Goal: Information Seeking & Learning: Find specific fact

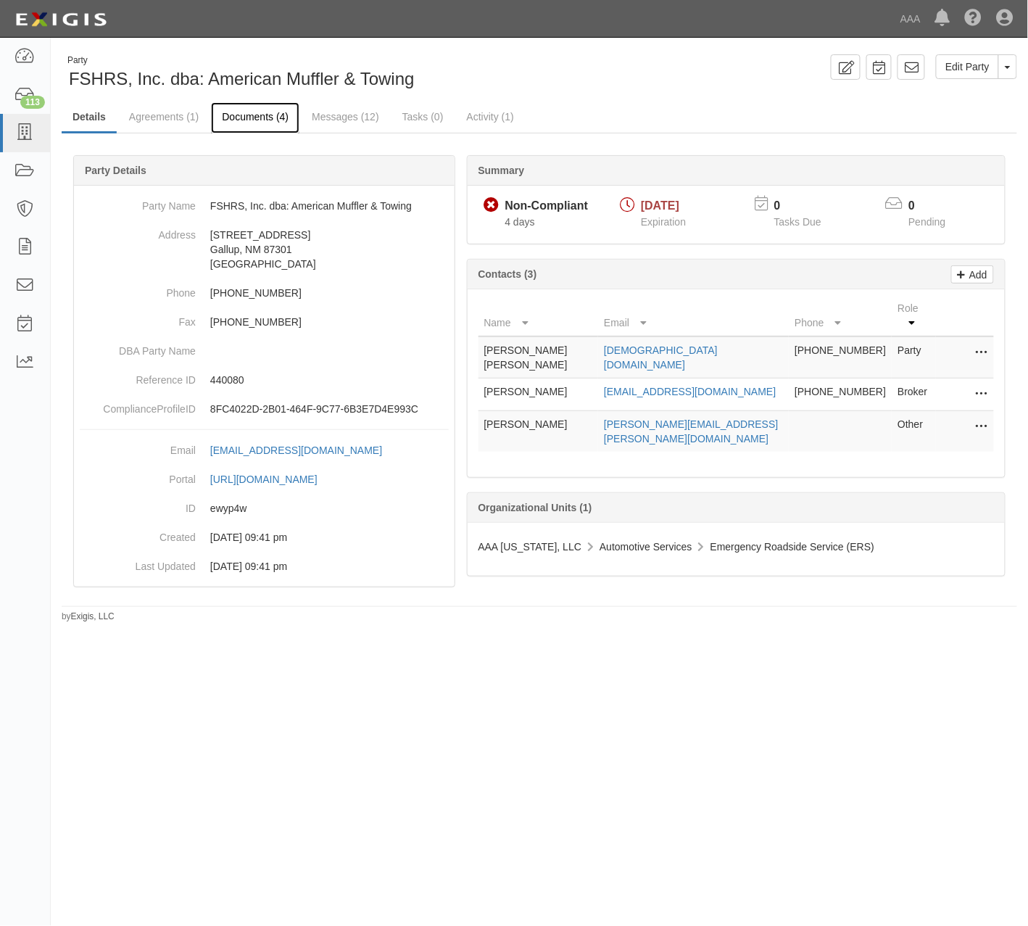
click at [244, 125] on link "Documents (4)" at bounding box center [255, 117] width 88 height 31
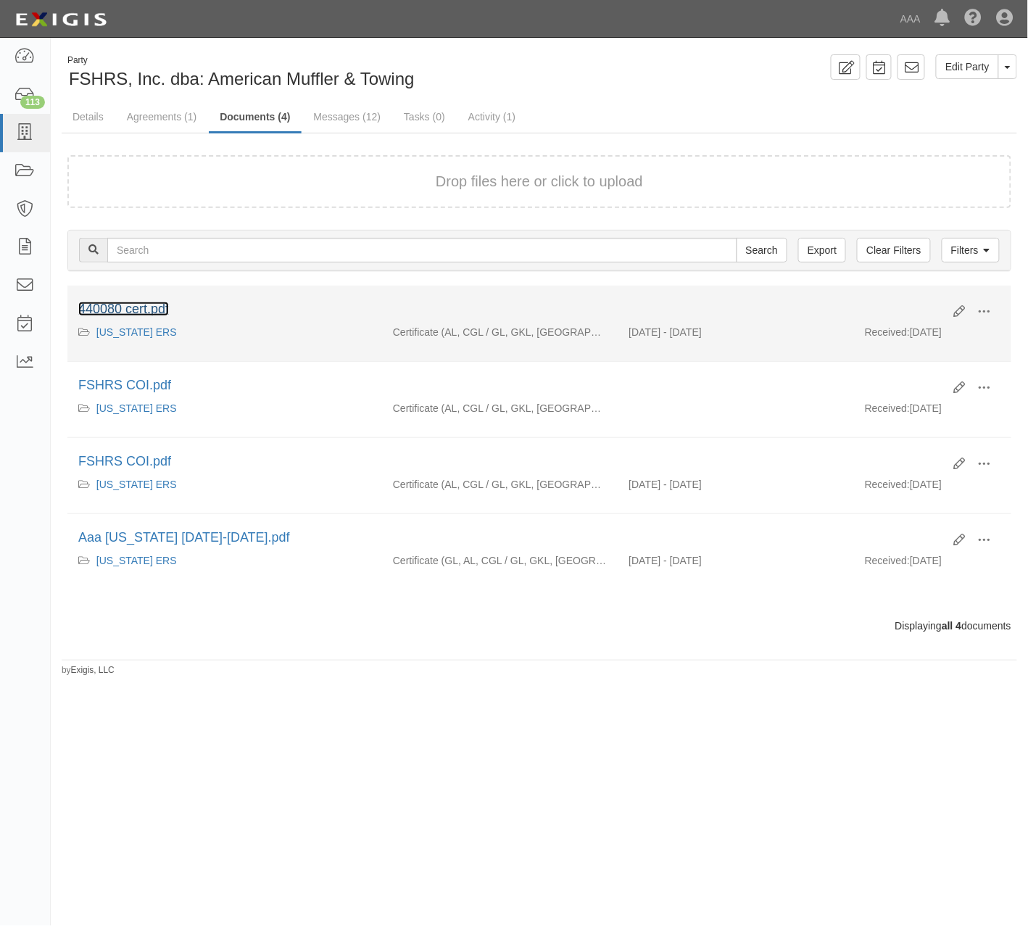
click at [120, 311] on link "440080 cert.pdf" at bounding box center [123, 309] width 91 height 15
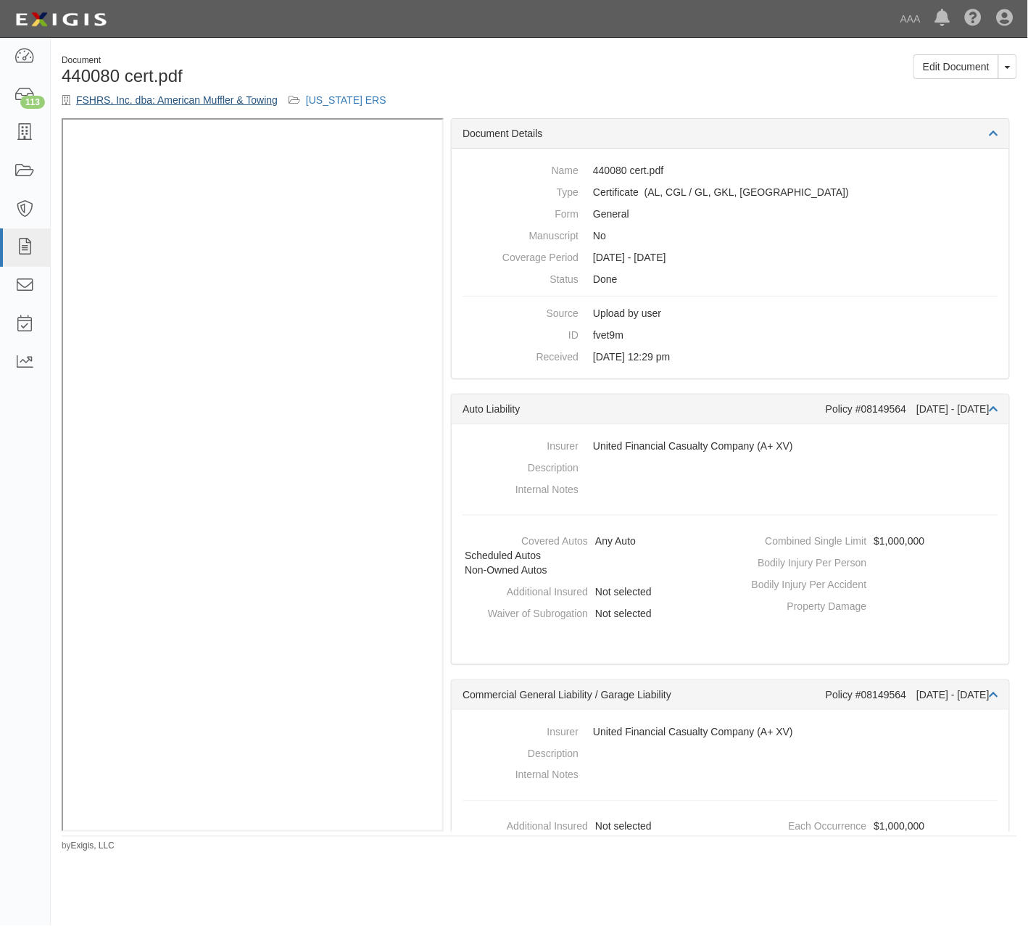
click at [184, 94] on link "FSHRS, Inc. dba: American Muffler & Towing" at bounding box center [177, 100] width 202 height 12
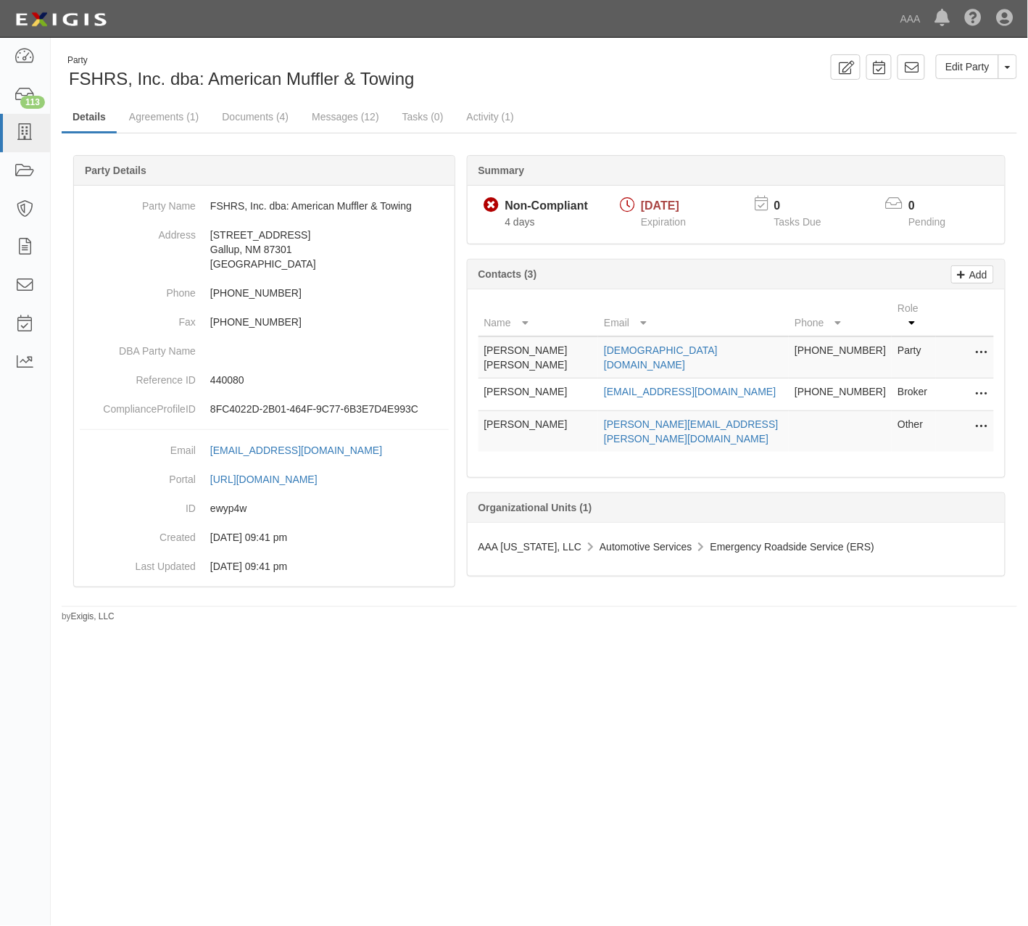
click at [389, 75] on span "FSHRS, Inc. dba: American Muffler & Towing" at bounding box center [242, 79] width 346 height 20
copy div "FSHRS, Inc. dba: American Muffler & Towing Edit Party Toggle Party Dropdown Vie…"
drag, startPoint x: 602, startPoint y: 371, endPoint x: 784, endPoint y: 384, distance: 182.4
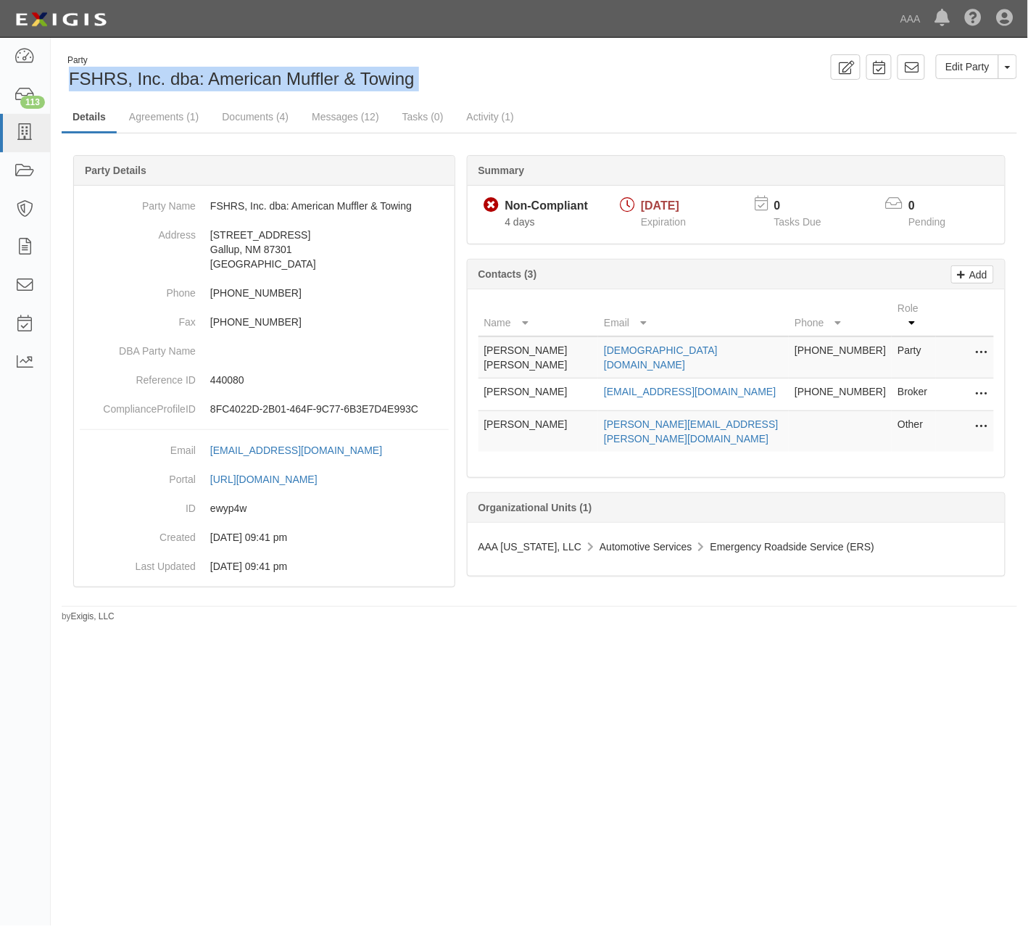
click at [784, 384] on tr "Crystal Chavez crystal@bubanyinsurance.com (505) 863-3836 Broker Edit Delete" at bounding box center [737, 395] width 516 height 33
copy tr "crystal@bubanyinsurance.com"
click at [279, 128] on link "Documents (4)" at bounding box center [255, 117] width 88 height 31
